Goal: Register for event/course

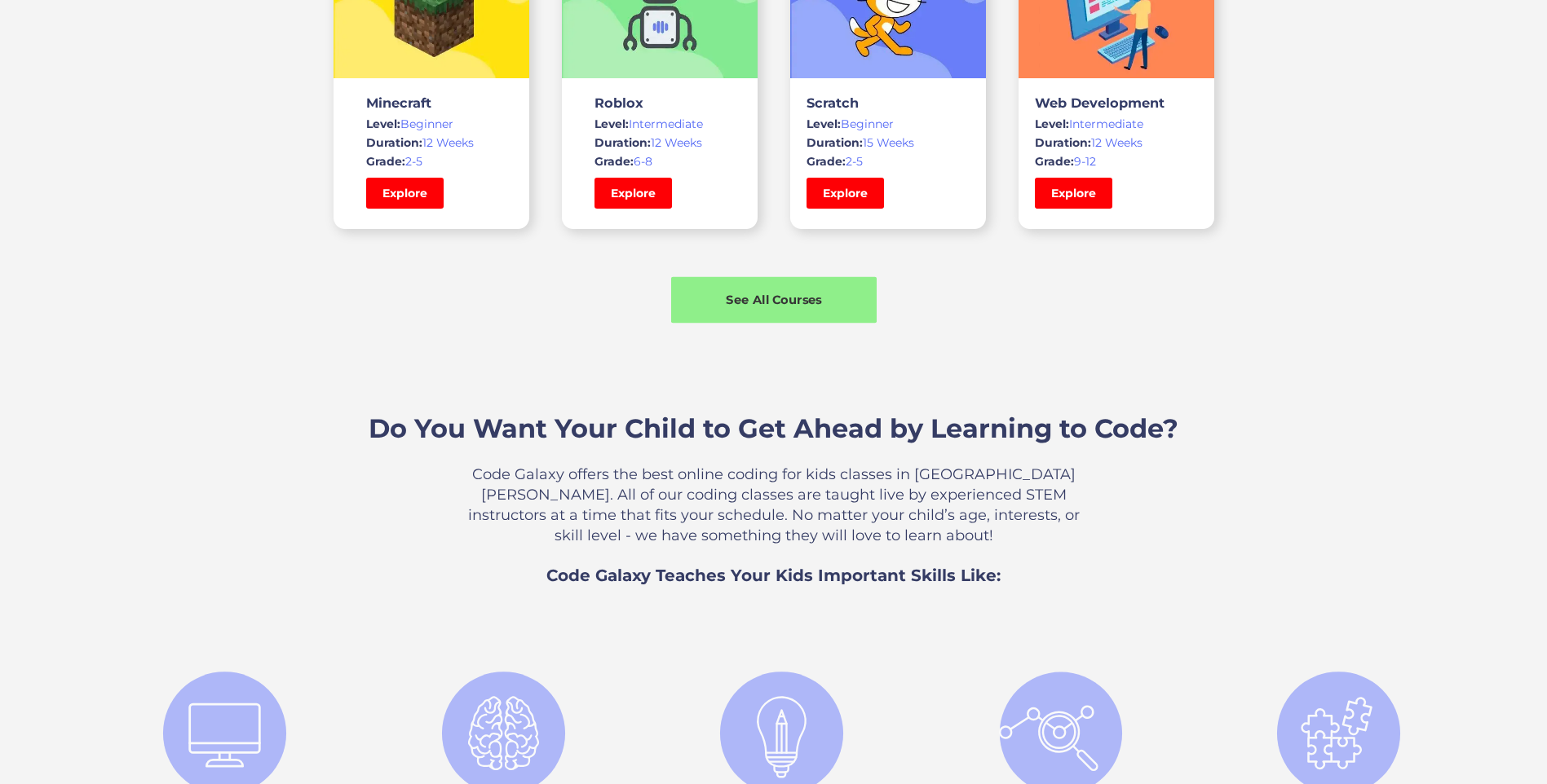
scroll to position [1304, 0]
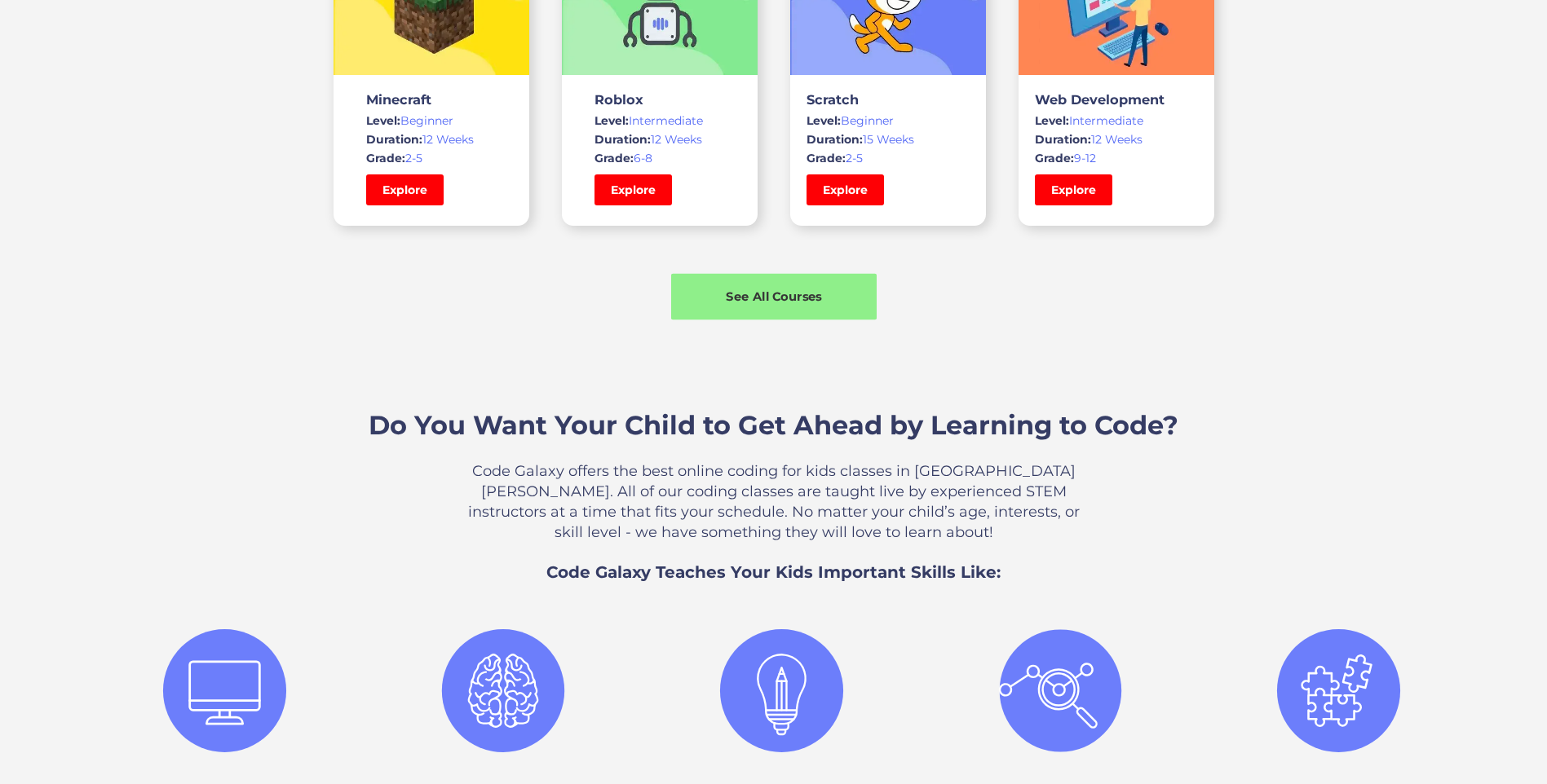
click at [813, 309] on div "See All Courses" at bounding box center [774, 296] width 205 height 47
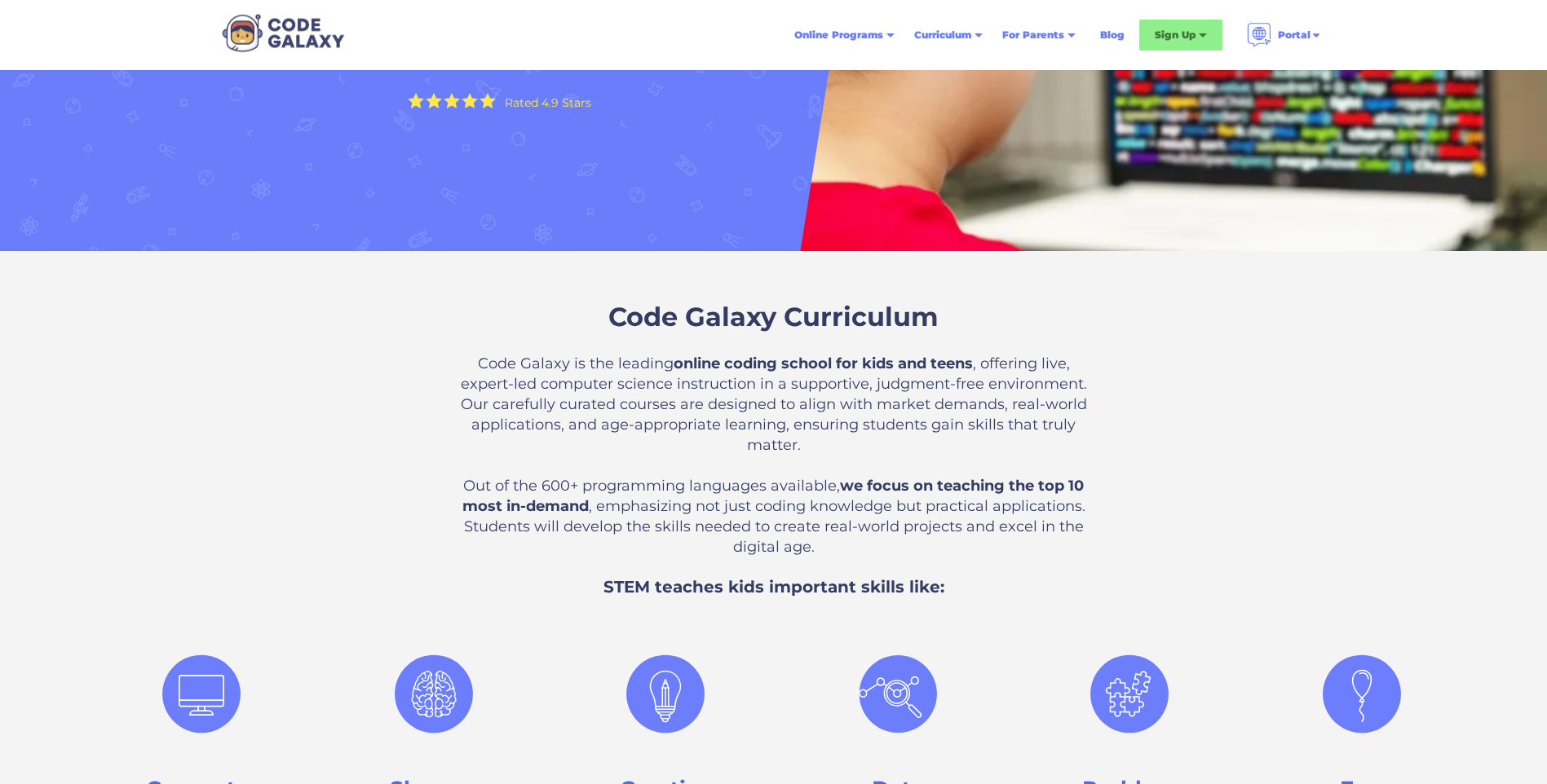
scroll to position [326, 0]
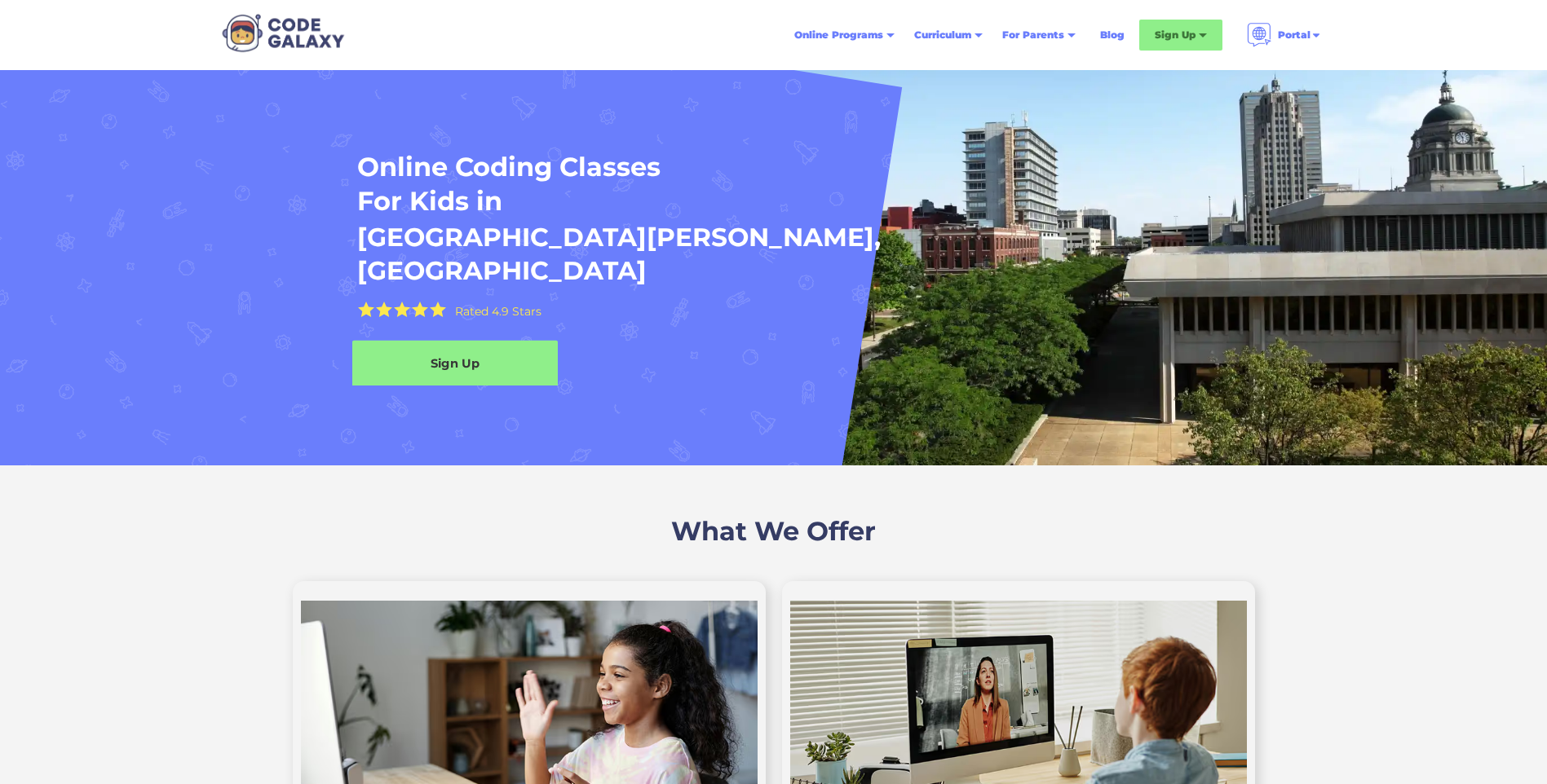
click at [433, 341] on div "Sign Up" at bounding box center [454, 364] width 205 height 47
